Goal: Information Seeking & Learning: Learn about a topic

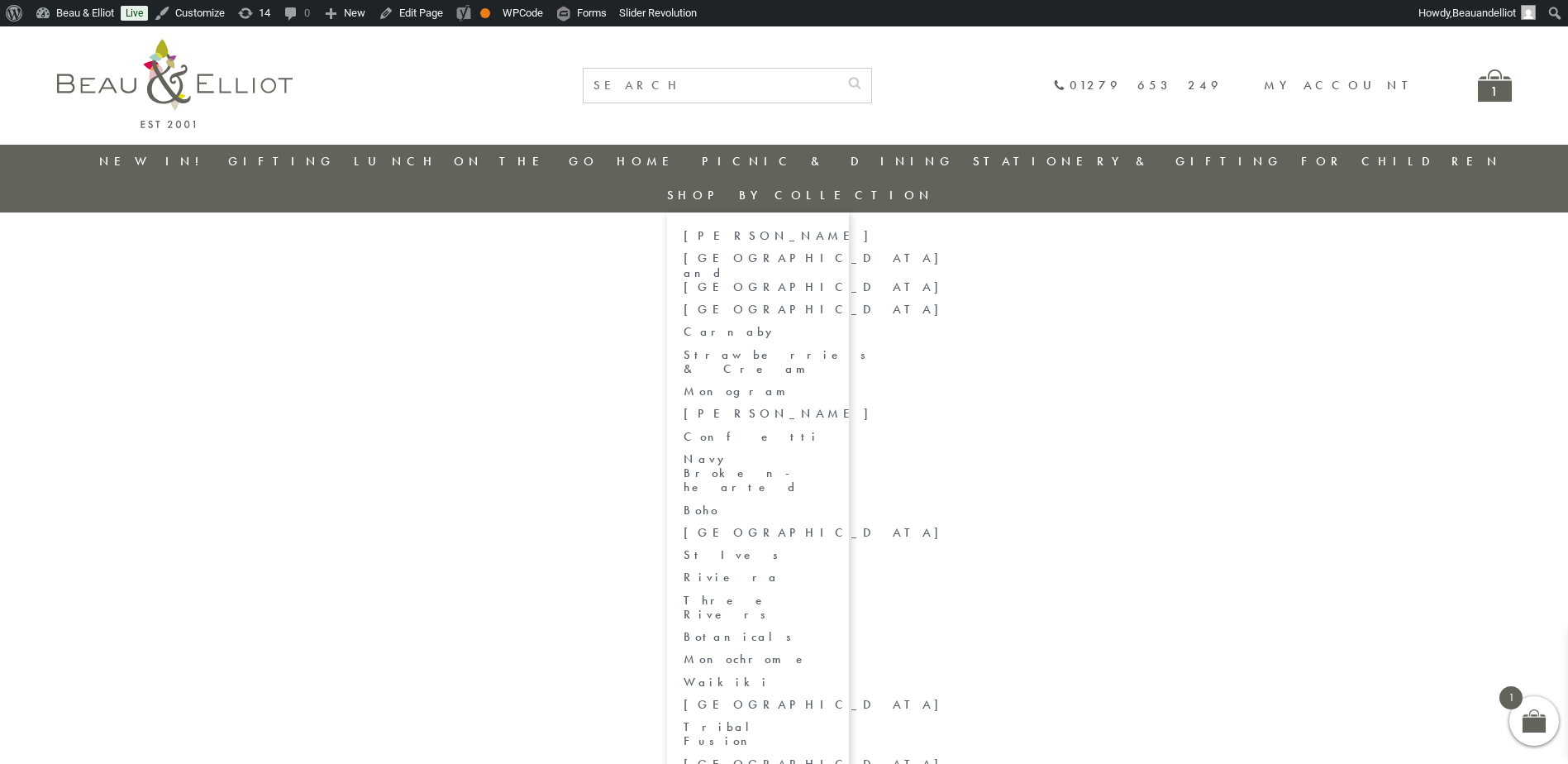
click at [832, 303] on link "[GEOGRAPHIC_DATA]" at bounding box center [758, 310] width 149 height 14
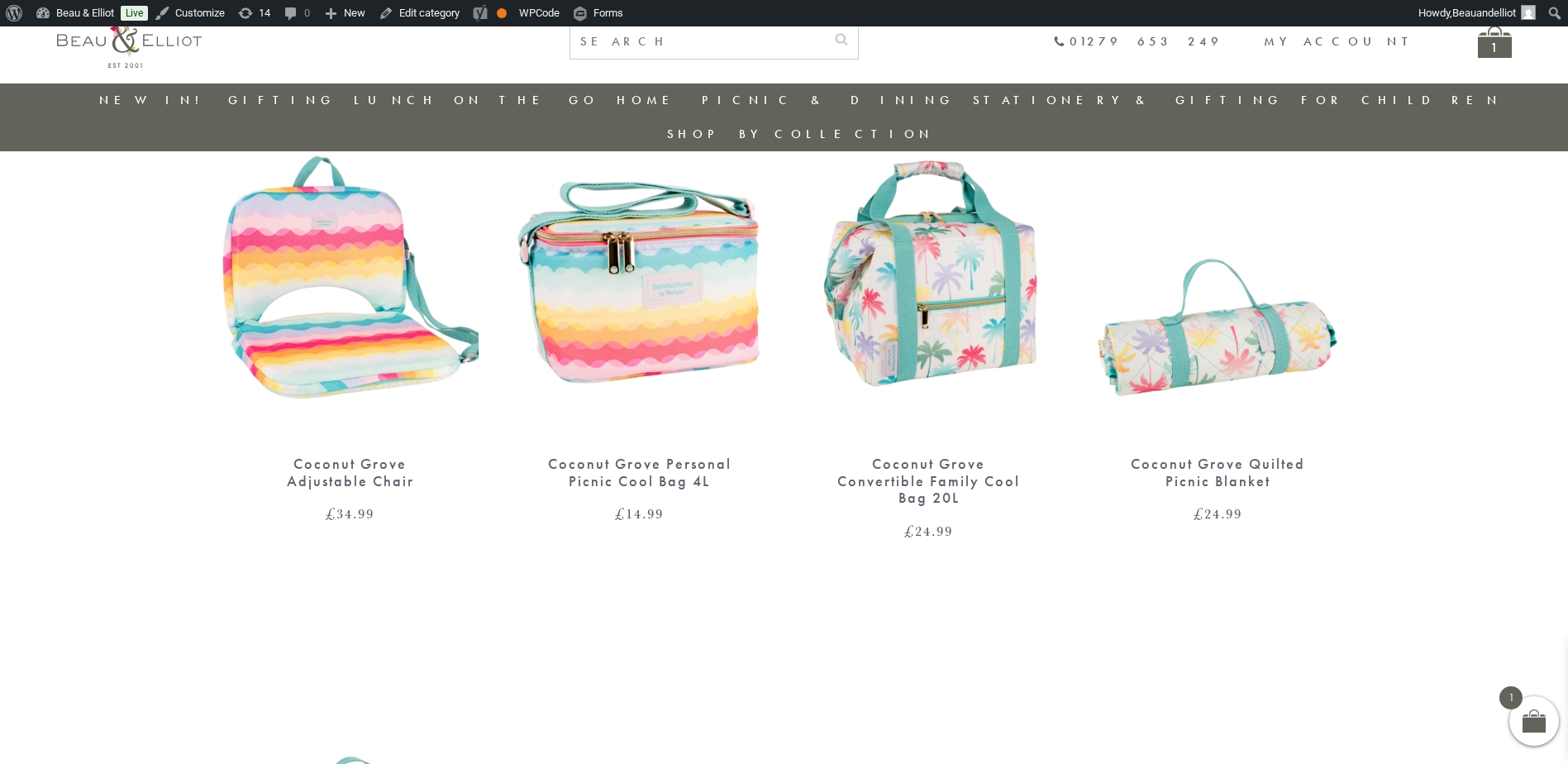
scroll to position [627, 0]
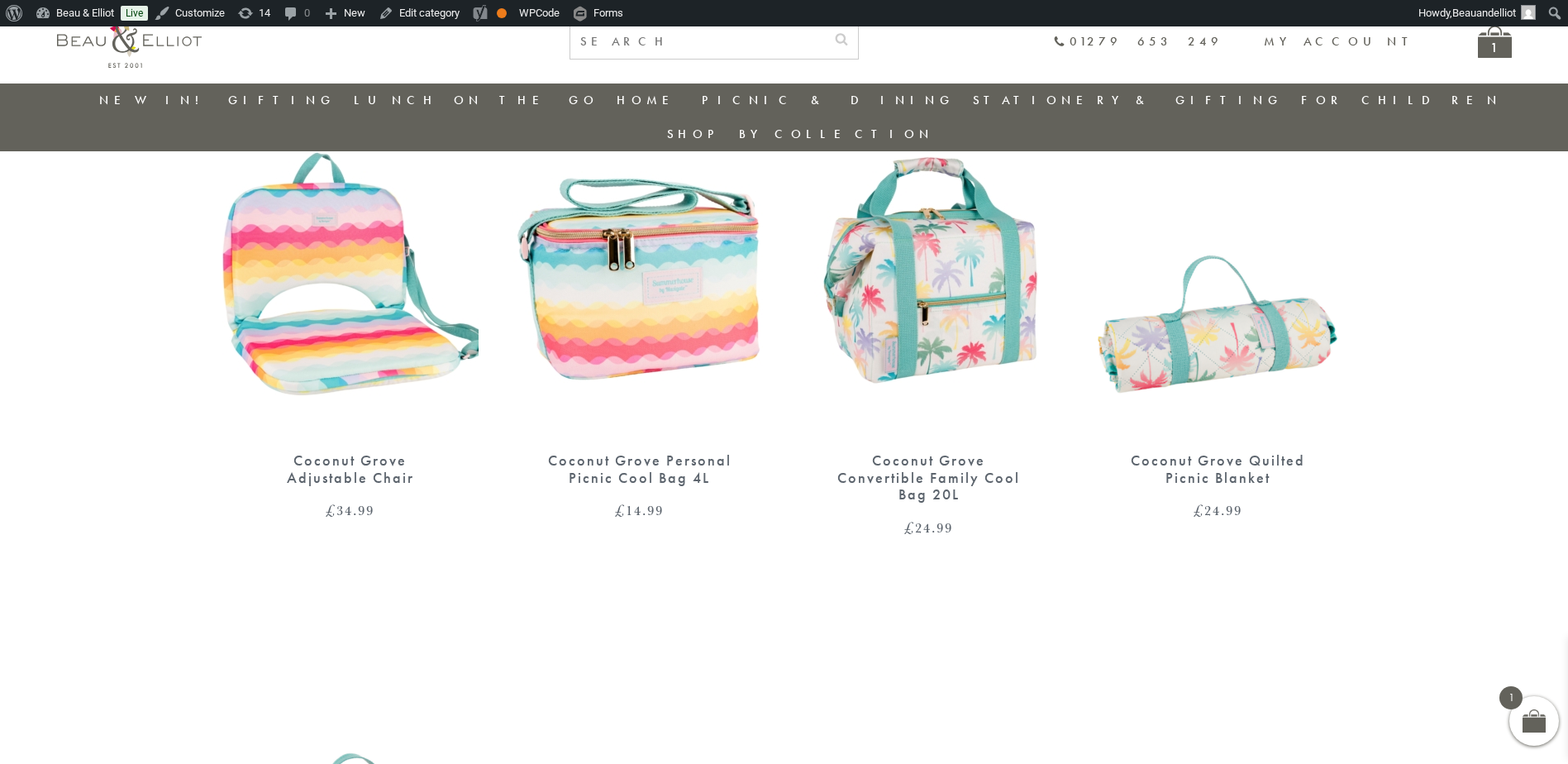
click at [1016, 274] on img at bounding box center [929, 270] width 257 height 330
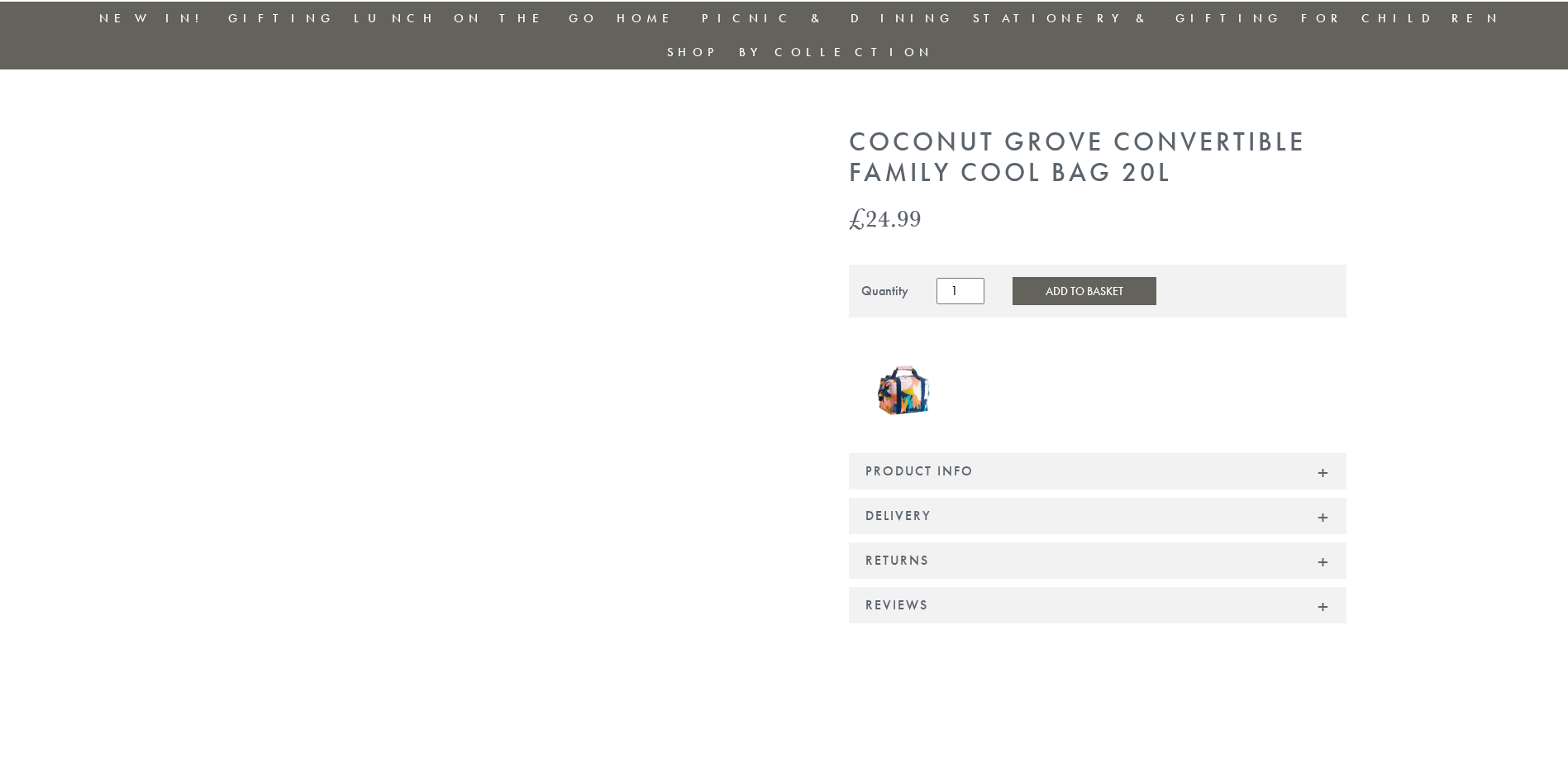
scroll to position [166, 0]
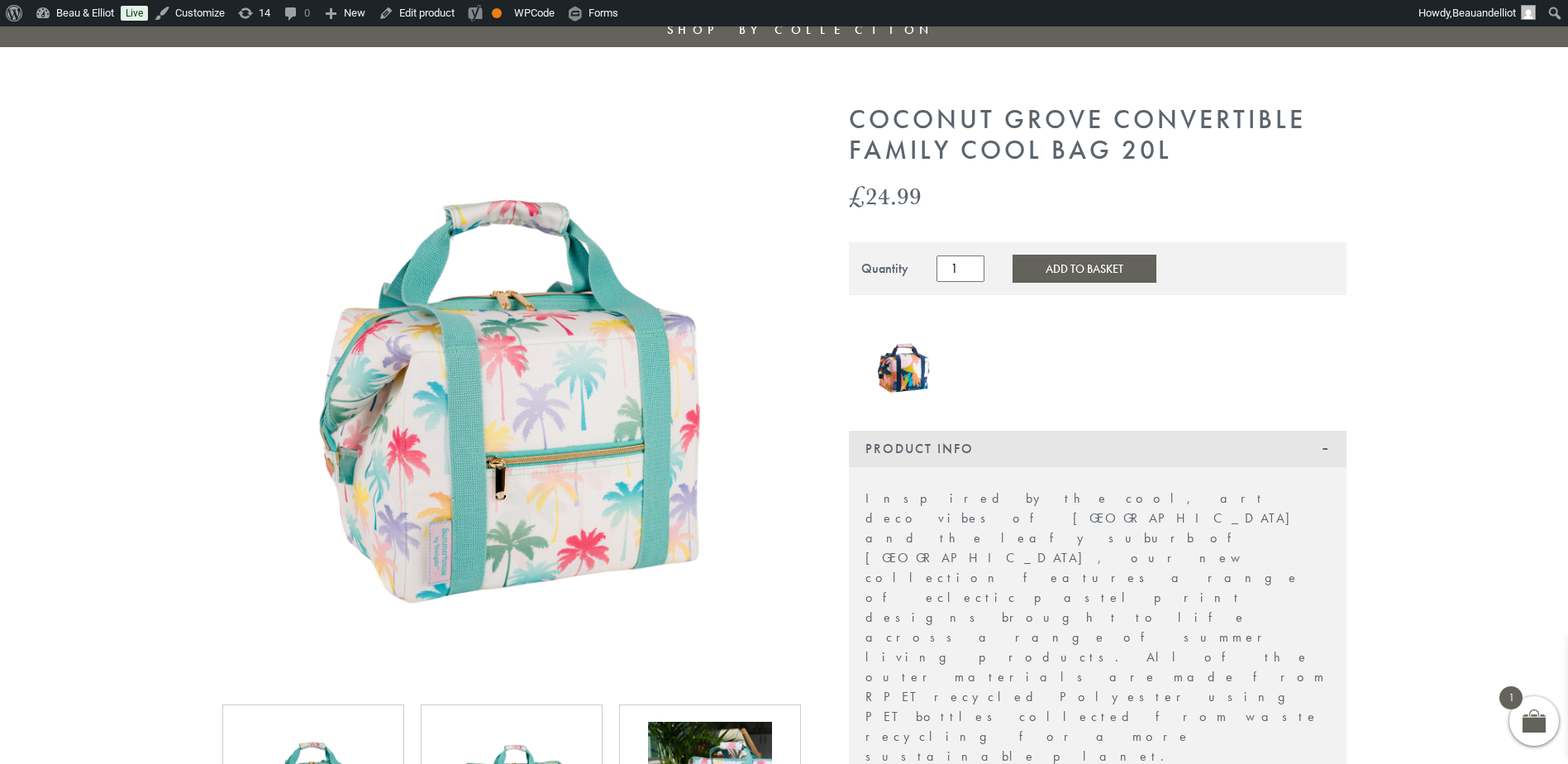
click at [1431, 239] on section "£ 24.99" at bounding box center [784, 773] width 1568 height 1336
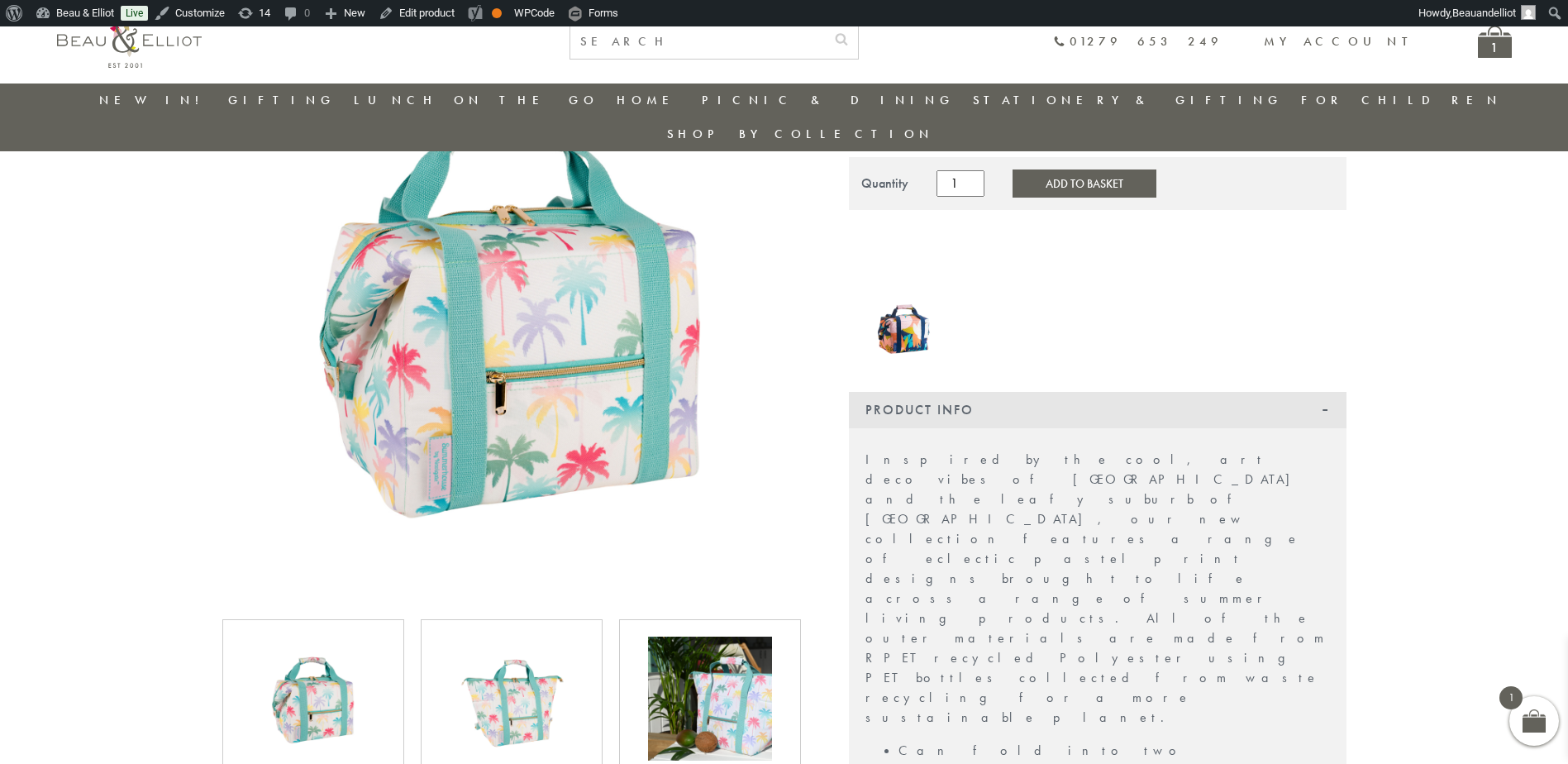
scroll to position [213, 0]
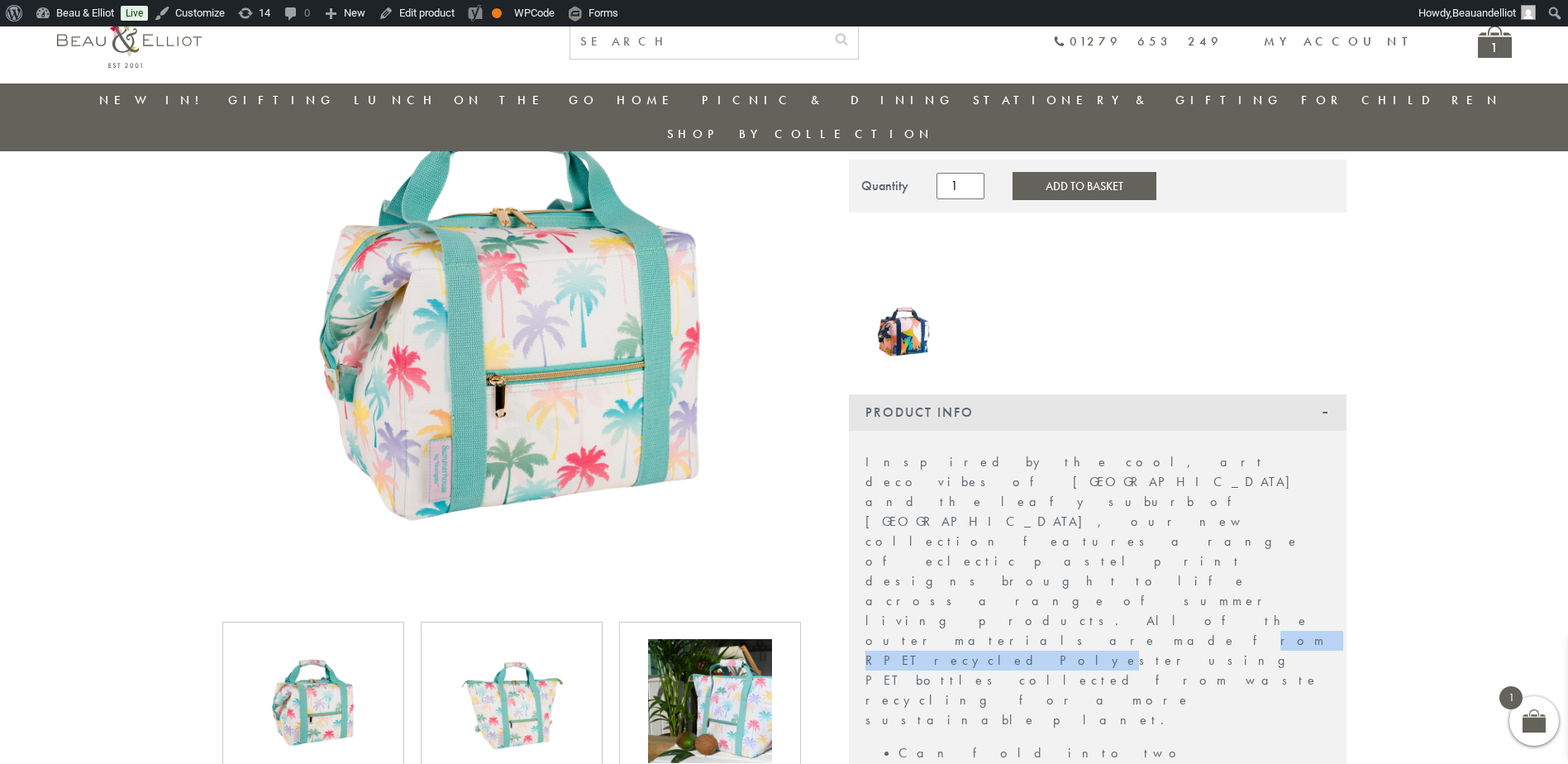
drag, startPoint x: 926, startPoint y: 486, endPoint x: 1043, endPoint y: 480, distance: 117.2
click at [1043, 480] on p "Inspired by the cool, art deco vibes of South Beach Miami and the leafy suburb …" at bounding box center [1097, 591] width 465 height 278
drag, startPoint x: 1043, startPoint y: 480, endPoint x: 1103, endPoint y: 492, distance: 61.2
click at [1103, 492] on p "Inspired by the cool, art deco vibes of South Beach Miami and the leafy suburb …" at bounding box center [1097, 591] width 465 height 278
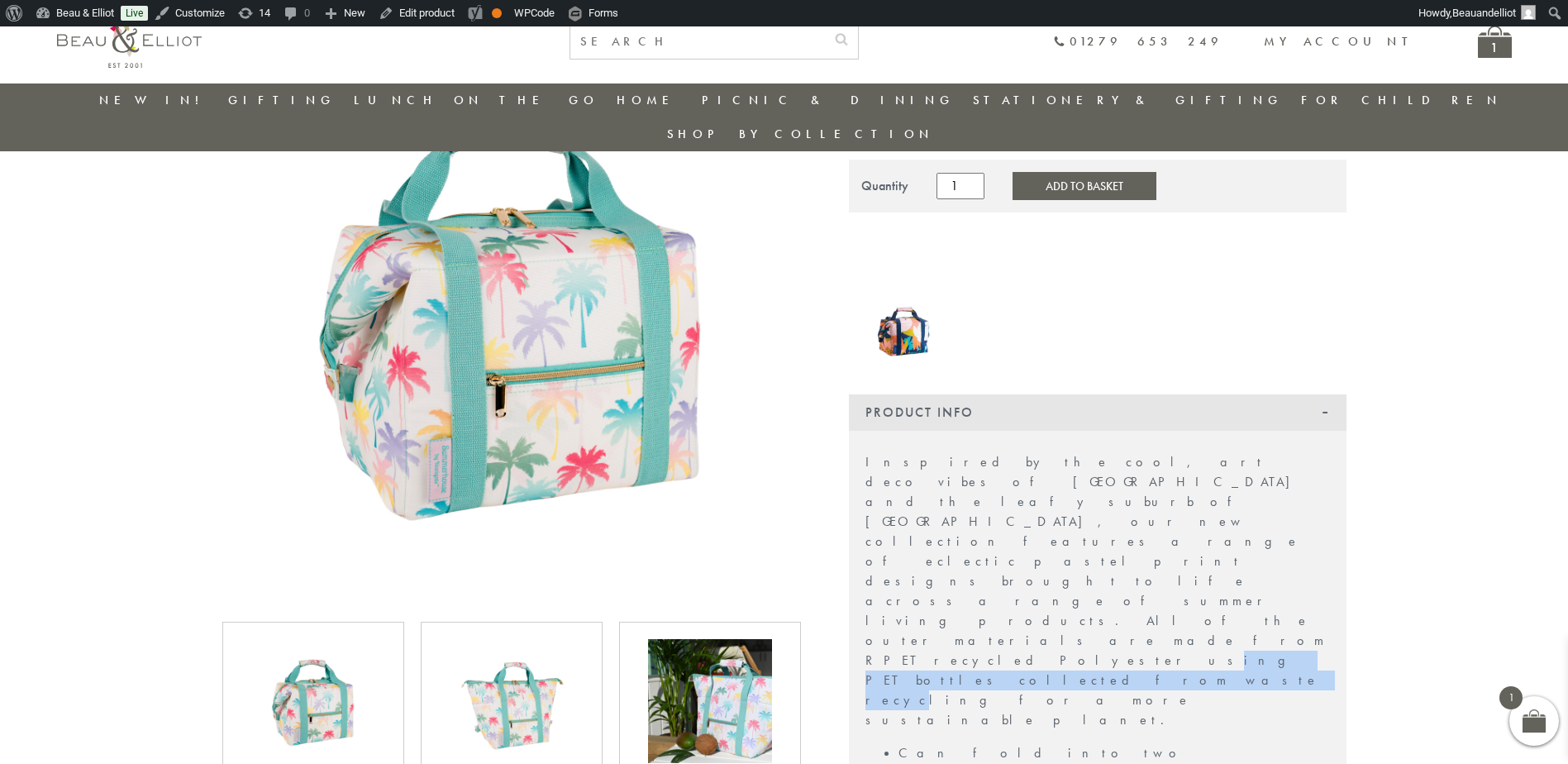
drag, startPoint x: 1078, startPoint y: 483, endPoint x: 1287, endPoint y: 490, distance: 209.1
click at [1287, 490] on p "Inspired by the cool, art deco vibes of South Beach Miami and the leafy suburb …" at bounding box center [1097, 591] width 465 height 278
copy p "PET bottles collected from waste recycling"
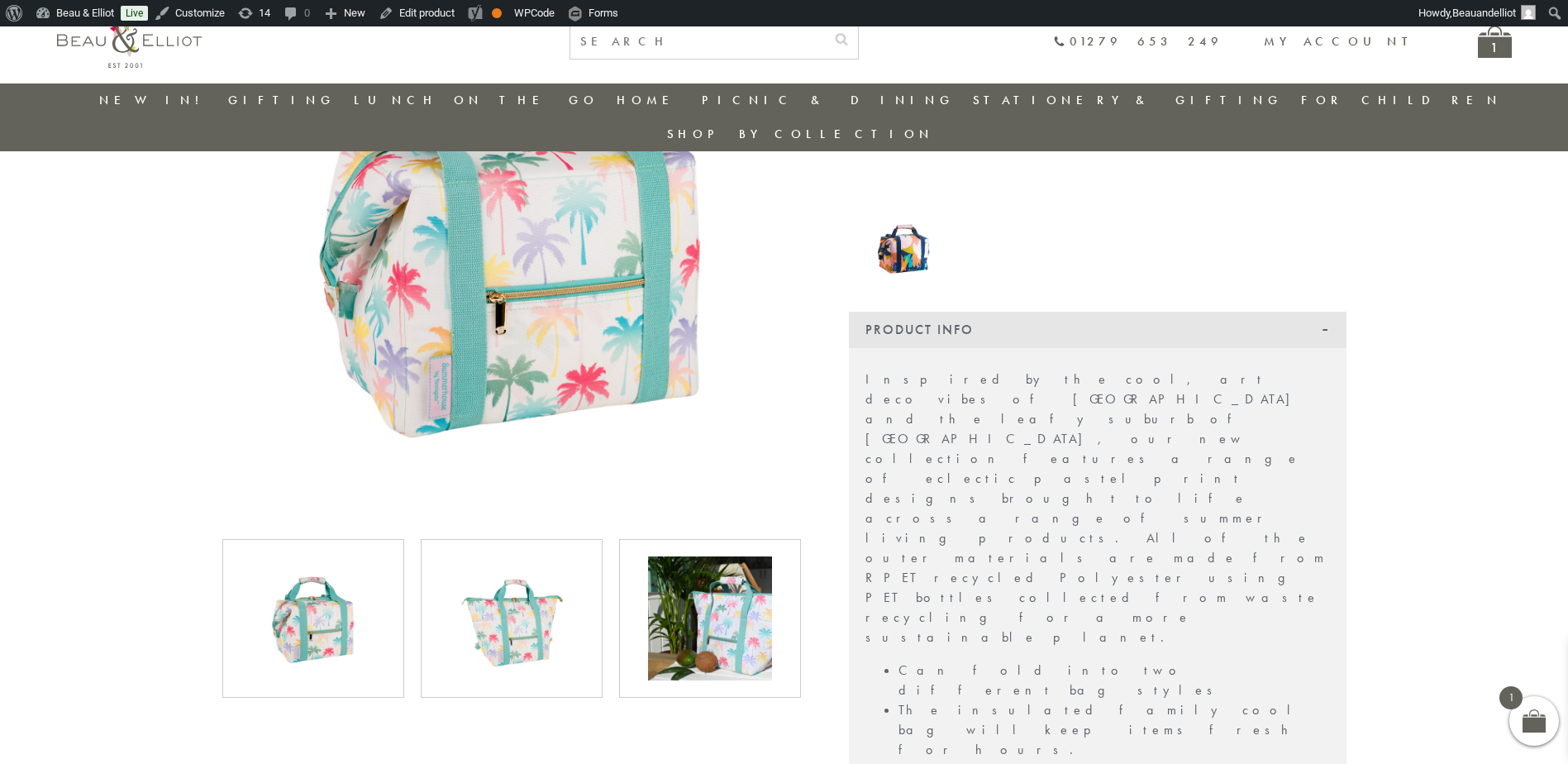
drag, startPoint x: 1403, startPoint y: 391, endPoint x: 1391, endPoint y: 401, distance: 15.6
click at [1403, 391] on section "£ 24.99" at bounding box center [784, 630] width 1568 height 1382
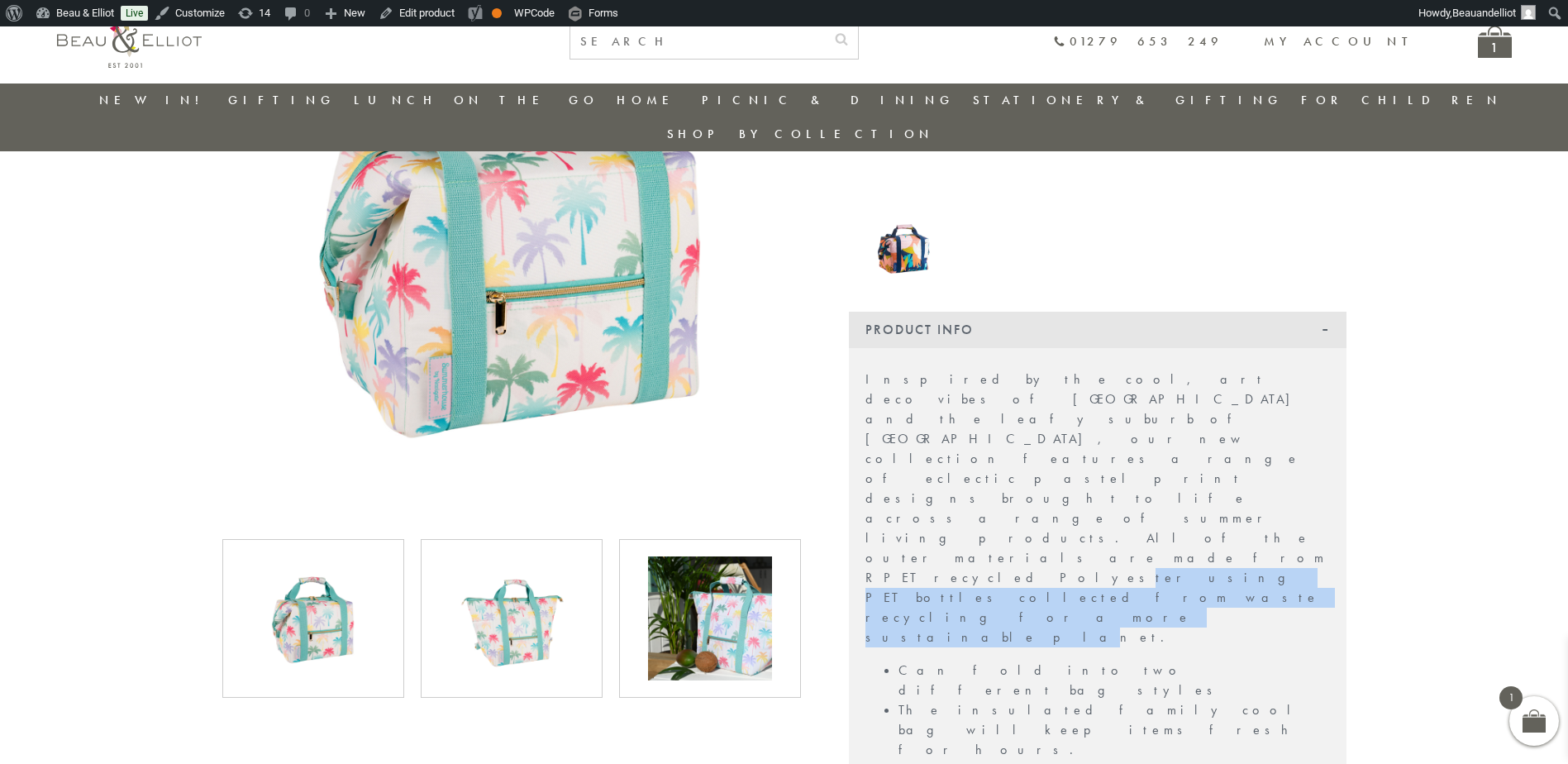
drag, startPoint x: 1047, startPoint y: 413, endPoint x: 1081, endPoint y: 429, distance: 37.6
click at [1081, 429] on p "Inspired by the cool, art deco vibes of South Beach Miami and the leafy suburb …" at bounding box center [1097, 508] width 465 height 278
drag, startPoint x: 1047, startPoint y: 402, endPoint x: 1288, endPoint y: 399, distance: 241.0
click at [1288, 399] on p "Inspired by the cool, art deco vibes of South Beach Miami and the leafy suburb …" at bounding box center [1097, 508] width 465 height 278
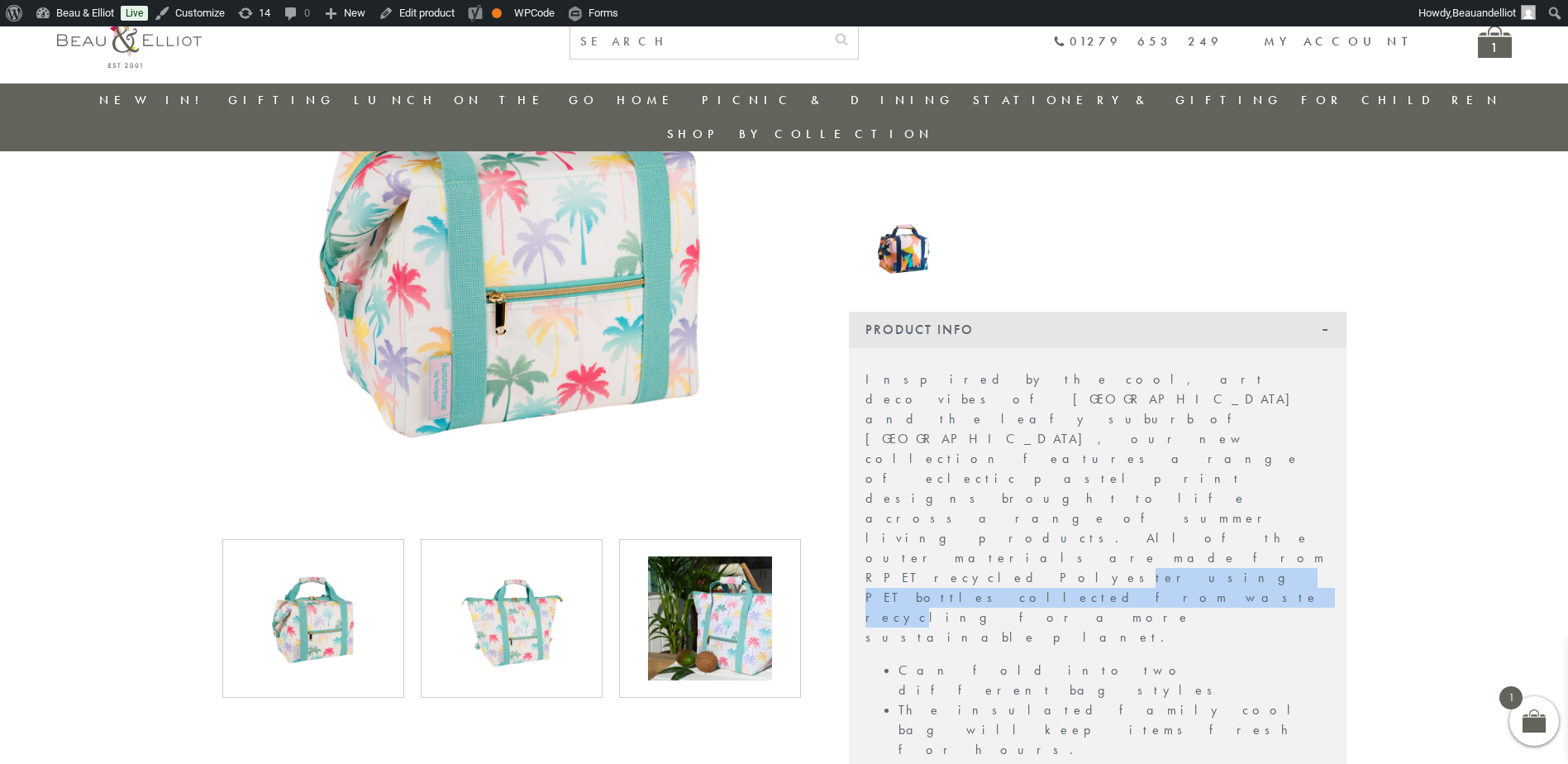
copy p "using PET bottles collected from waste recycling"
